Goal: Task Accomplishment & Management: Manage account settings

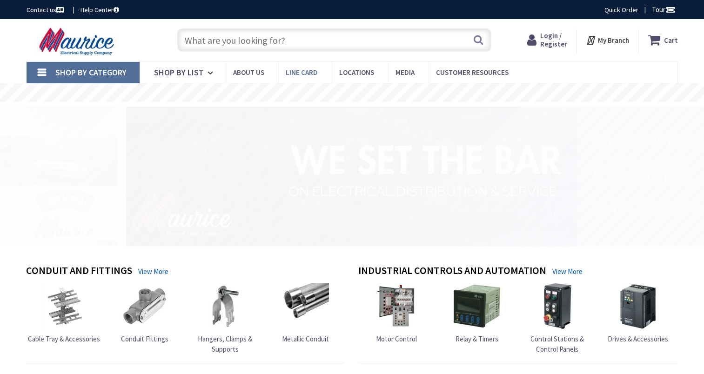
type input "Betner Ct, [GEOGRAPHIC_DATA], [GEOGRAPHIC_DATA]"
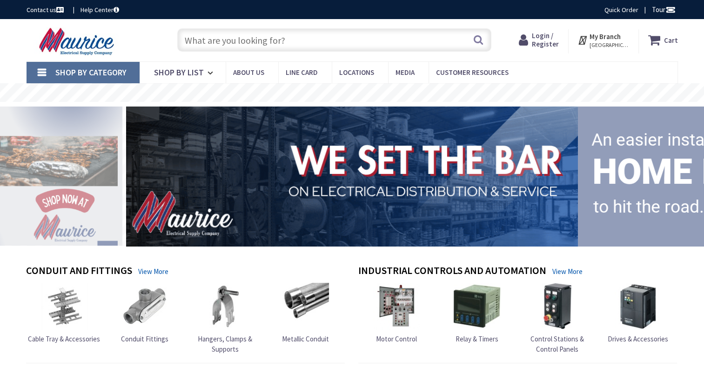
click at [547, 39] on span "Login / Register" at bounding box center [545, 39] width 27 height 17
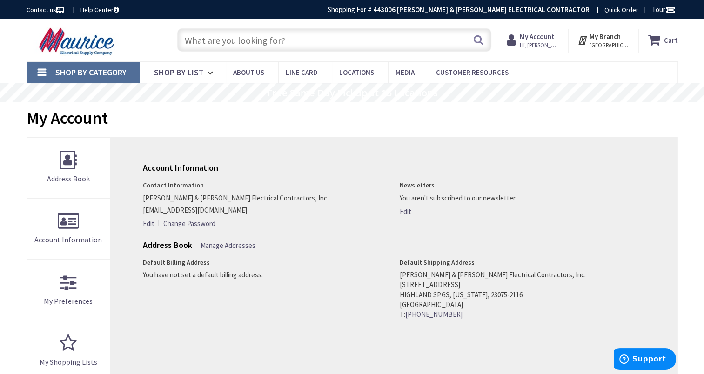
click at [548, 39] on strong "My Account" at bounding box center [537, 36] width 35 height 9
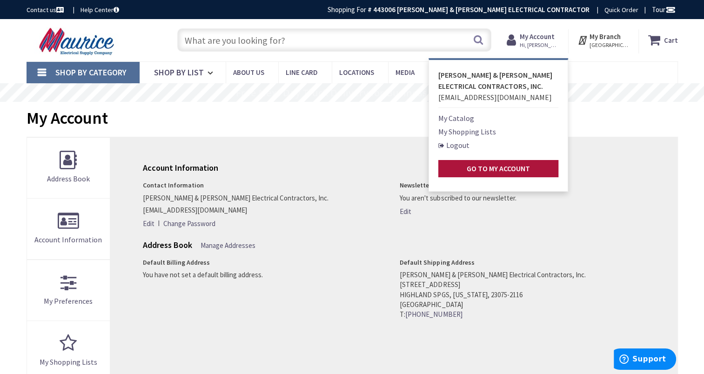
click at [497, 169] on strong "Go to My Account" at bounding box center [498, 168] width 63 height 9
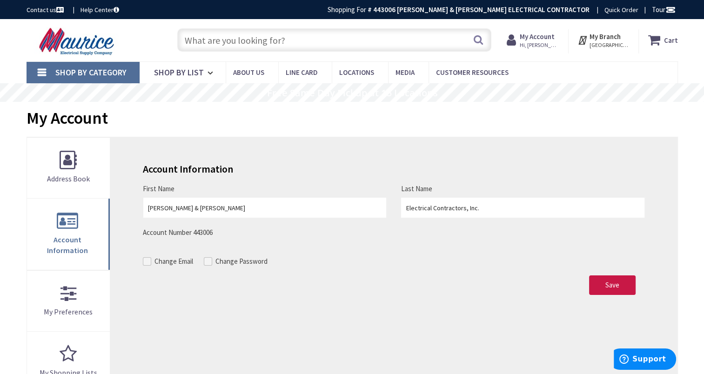
click at [168, 149] on div "Account Information First Name Taylor & Barr Last Name Electrical Contractors, …" at bounding box center [393, 325] width 567 height 377
click at [183, 71] on span "Shop By List" at bounding box center [179, 72] width 50 height 11
click at [172, 75] on span "Shop By List" at bounding box center [179, 72] width 50 height 11
click at [101, 70] on span "Shop By Category" at bounding box center [90, 72] width 71 height 11
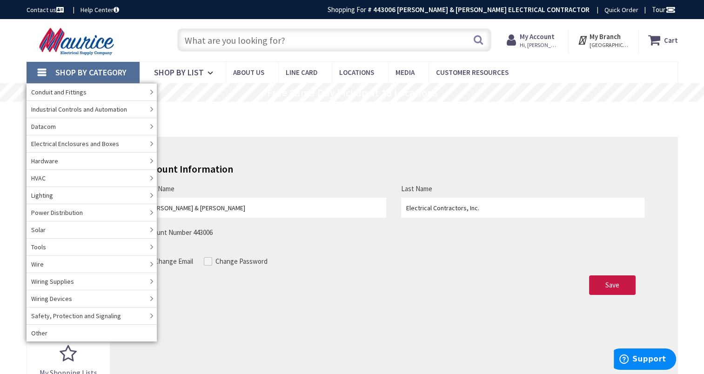
click at [400, 287] on div "Save Cancel" at bounding box center [394, 271] width 502 height 48
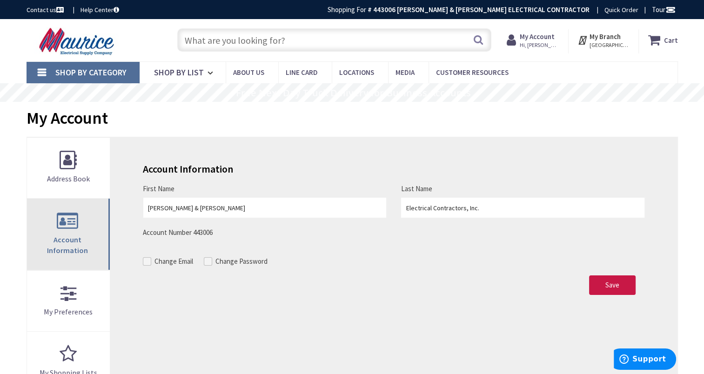
click at [73, 209] on link "Account Information" at bounding box center [68, 234] width 83 height 71
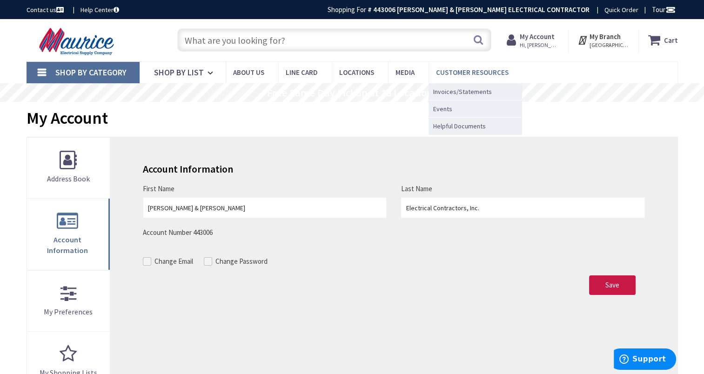
click at [486, 68] on span "Customer Resources" at bounding box center [472, 72] width 73 height 9
click at [461, 91] on span "Invoices/Statements" at bounding box center [462, 91] width 59 height 9
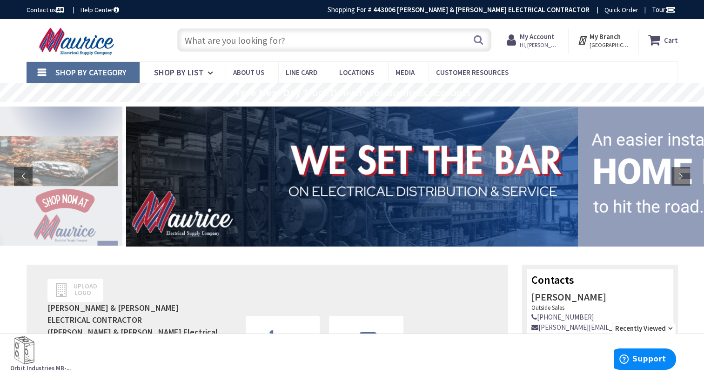
click at [239, 45] on input "text" at bounding box center [334, 39] width 314 height 23
